Goal: Find specific page/section: Find specific page/section

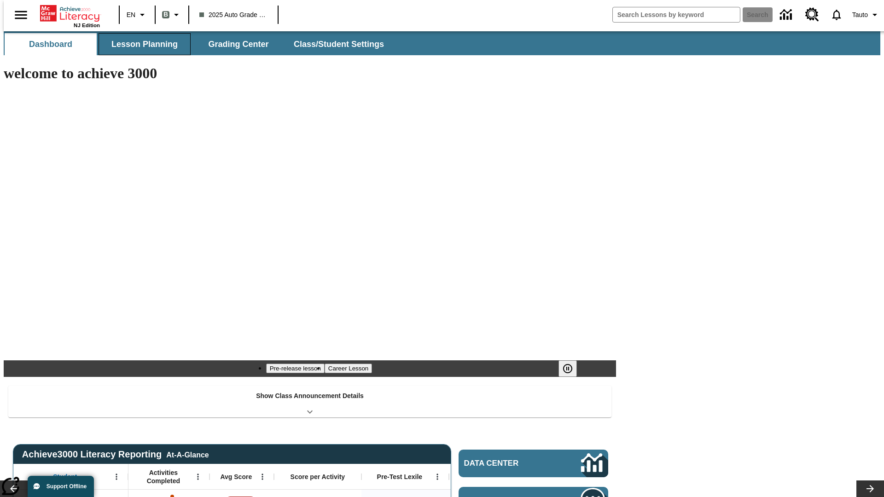
click at [141, 44] on button "Lesson Planning" at bounding box center [145, 44] width 92 height 22
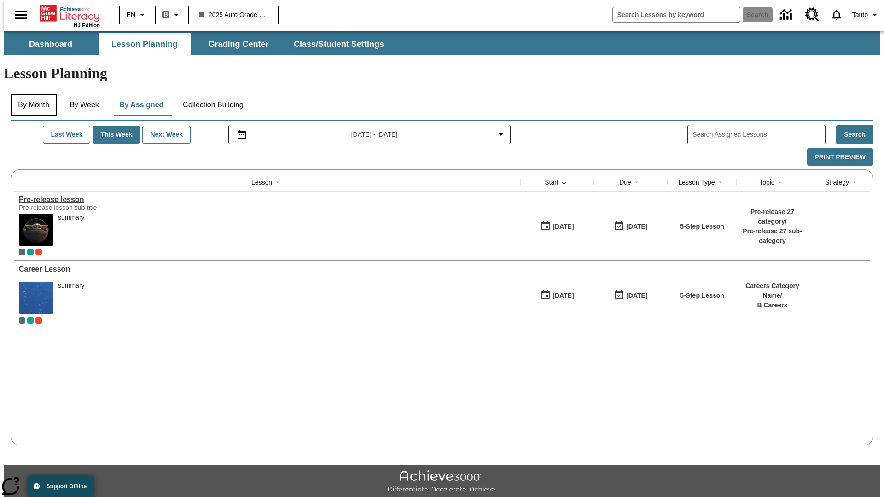
click at [31, 94] on button "By Month" at bounding box center [34, 105] width 46 height 22
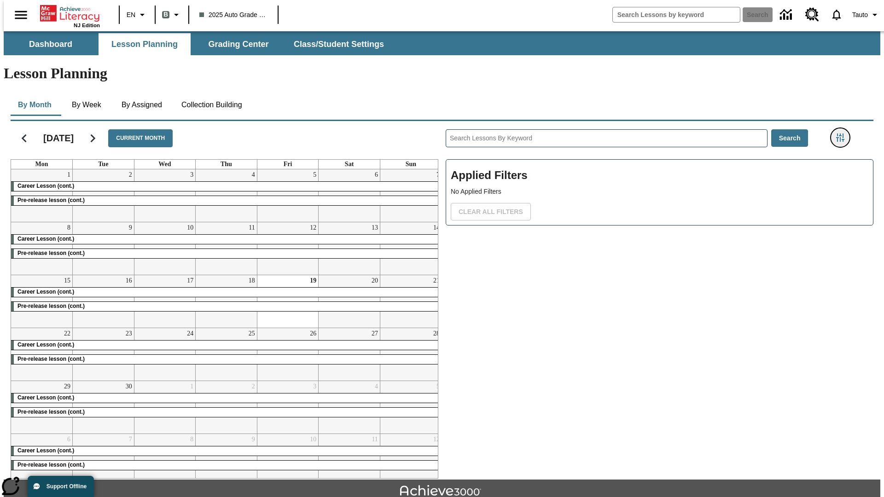
click at [843, 134] on icon "Filters Side menu" at bounding box center [840, 138] width 8 height 8
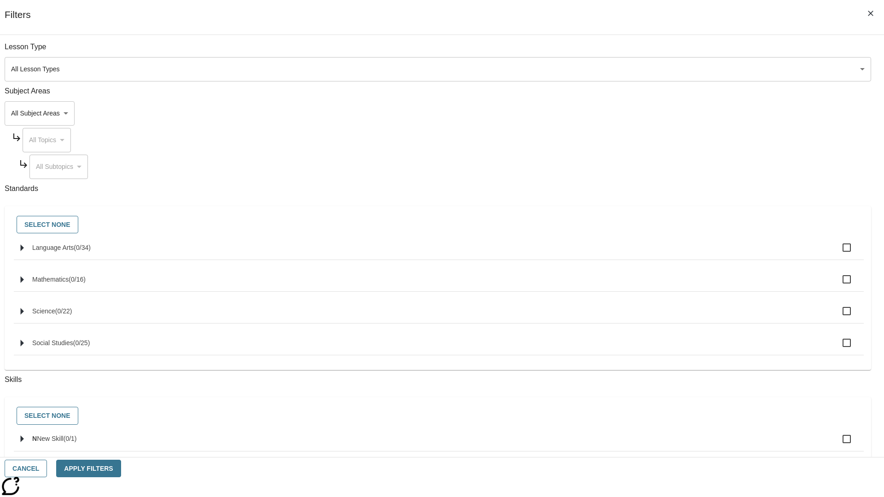
click at [663, 445] on body "Skip to main content NJ Edition EN B 2025 Auto Grade 1 B Search 0 Tauto Dashboa…" at bounding box center [442, 285] width 877 height 508
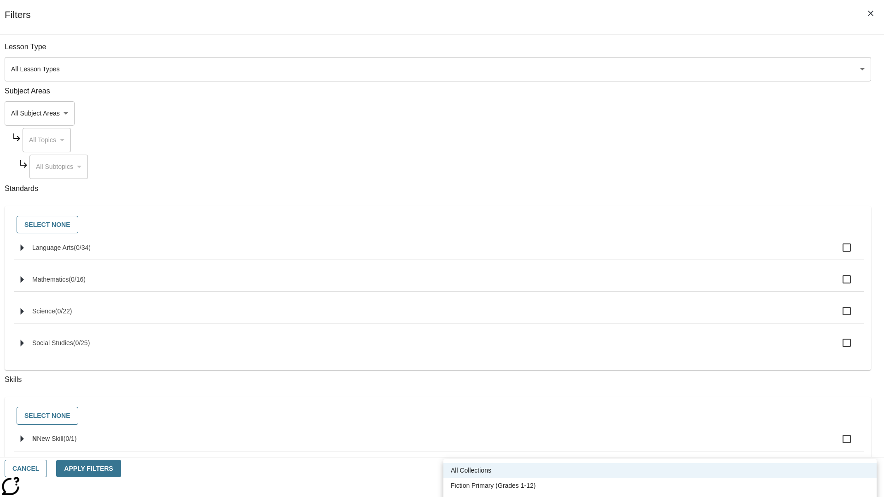
scroll to position [266, 0]
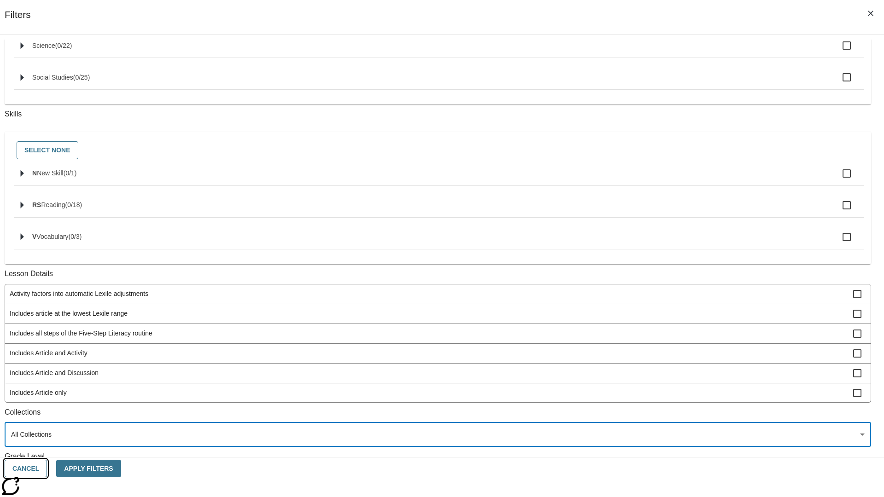
click at [47, 469] on button "Cancel" at bounding box center [26, 469] width 42 height 18
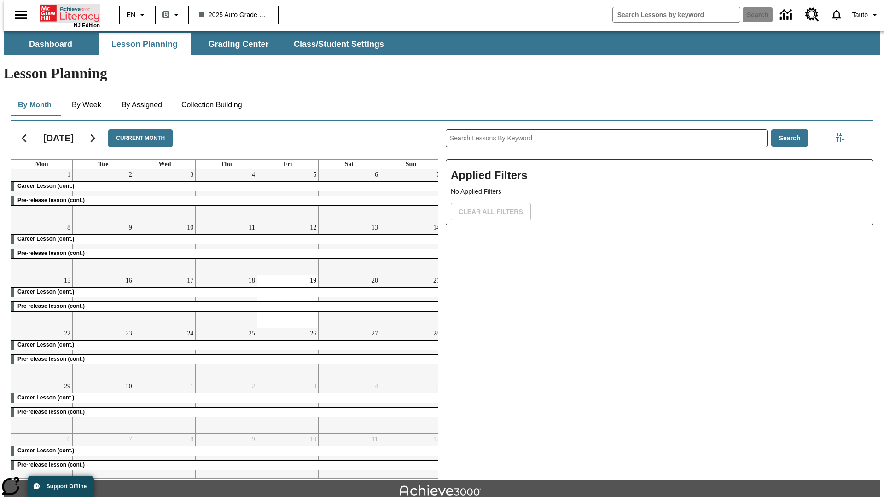
click at [66, 12] on icon "Home" at bounding box center [70, 13] width 61 height 18
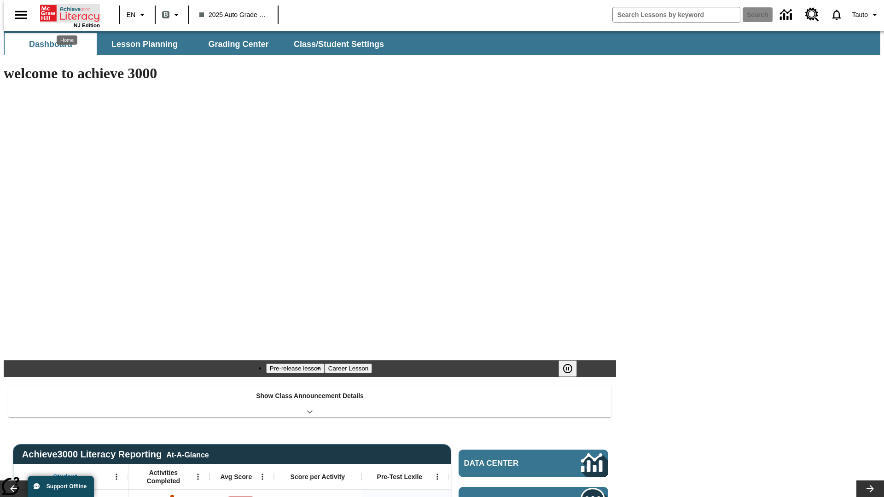
type input "-1"
click at [141, 44] on button "Lesson Planning" at bounding box center [145, 44] width 92 height 22
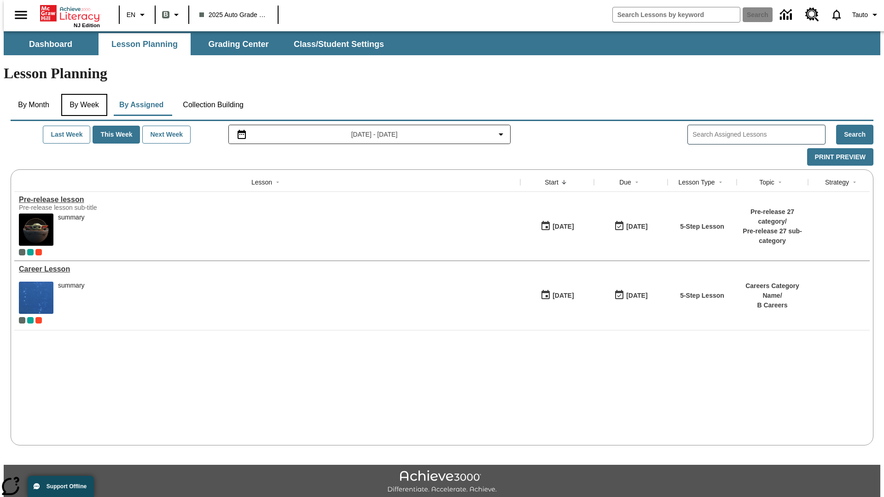
click at [82, 94] on button "By Week" at bounding box center [84, 105] width 46 height 22
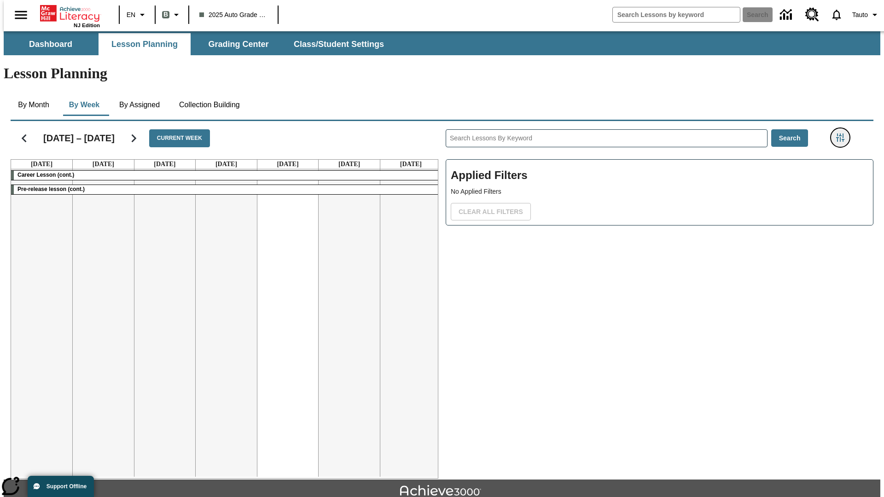
click at [843, 134] on icon "Filters Side menu" at bounding box center [840, 138] width 8 height 8
